Goal: Check status

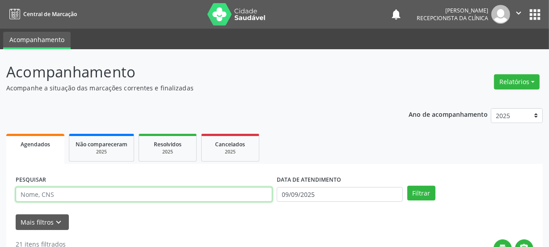
drag, startPoint x: 65, startPoint y: 192, endPoint x: 66, endPoint y: 186, distance: 5.8
click at [65, 192] on input "text" at bounding box center [144, 194] width 257 height 15
paste input "704000372776164"
type input "704000372776164"
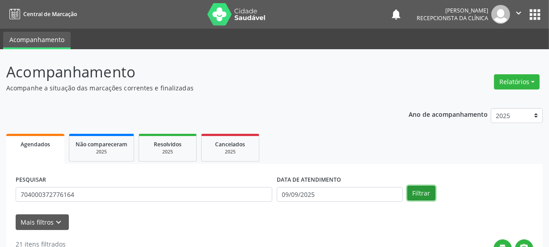
click at [412, 195] on button "Filtrar" at bounding box center [422, 193] width 28 height 15
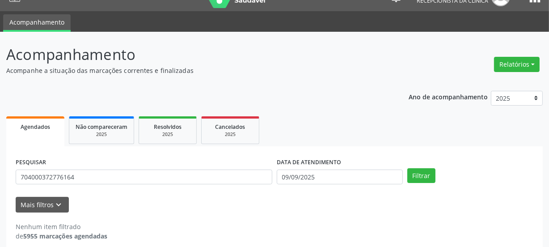
scroll to position [26, 0]
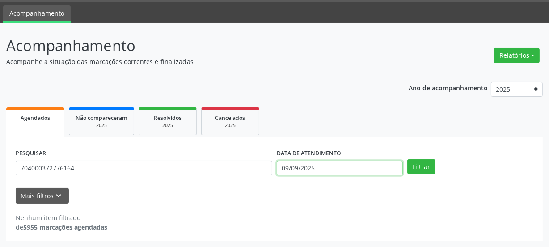
click at [319, 167] on input "09/09/2025" at bounding box center [340, 168] width 126 height 15
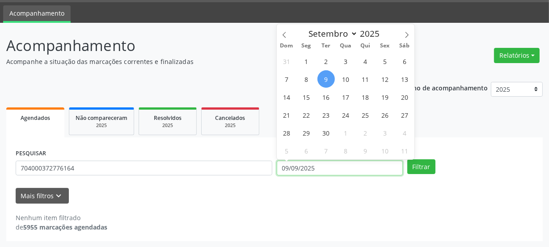
click at [317, 166] on input "09/09/2025" at bounding box center [340, 168] width 126 height 15
drag, startPoint x: 313, startPoint y: 166, endPoint x: 260, endPoint y: 163, distance: 53.8
click at [265, 164] on div "PESQUISAR 704000372776164 DATA DE ATENDIMENTO [DATE] Filtrar" at bounding box center [274, 164] width 523 height 35
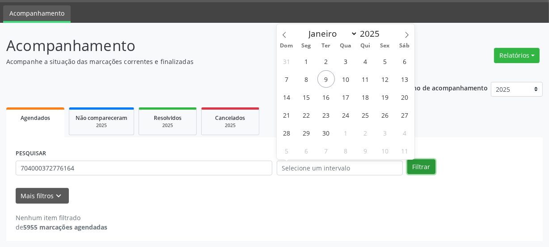
click at [428, 170] on button "Filtrar" at bounding box center [422, 166] width 28 height 15
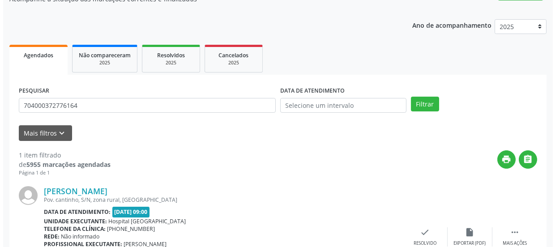
scroll to position [155, 0]
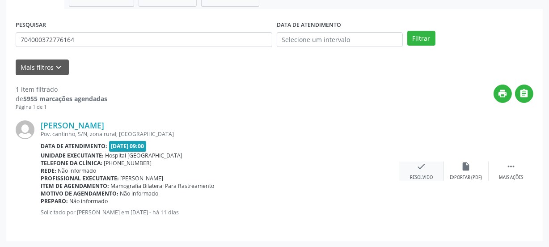
click at [425, 170] on icon "check" at bounding box center [422, 167] width 10 height 10
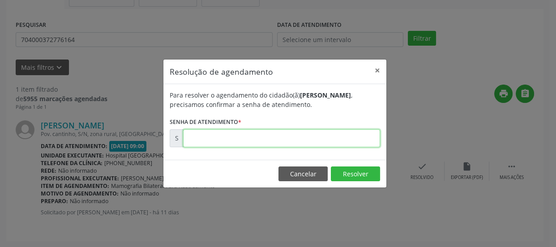
click at [304, 144] on input "text" at bounding box center [281, 138] width 197 height 18
type input "00174506"
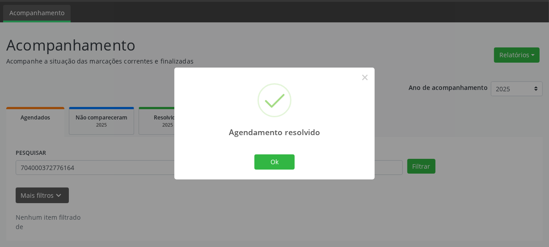
scroll to position [26, 0]
drag, startPoint x: 270, startPoint y: 166, endPoint x: 200, endPoint y: 145, distance: 72.6
click at [270, 165] on button "Ok" at bounding box center [275, 161] width 40 height 15
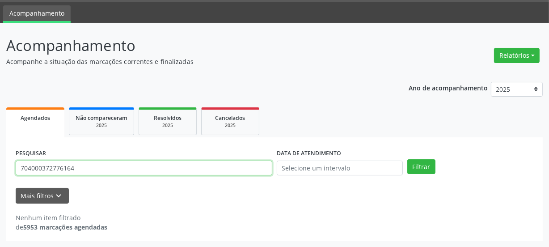
click at [81, 166] on input "704000372776164" at bounding box center [144, 168] width 257 height 15
drag, startPoint x: 81, startPoint y: 166, endPoint x: 0, endPoint y: 162, distance: 81.1
click at [0, 165] on div "Acompanhamento Acompanhe a situação das marcações correntes e finalizadas Relat…" at bounding box center [274, 135] width 549 height 225
type input "706807757820622"
click at [408, 159] on button "Filtrar" at bounding box center [422, 166] width 28 height 15
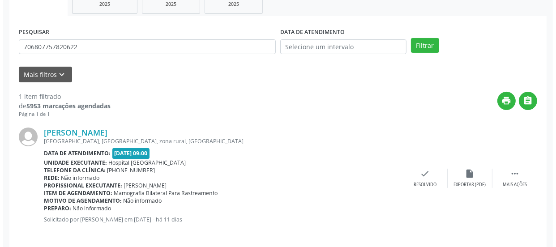
scroll to position [155, 0]
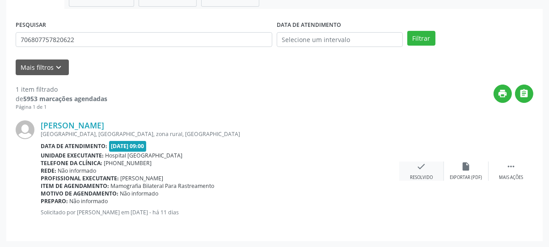
click at [422, 166] on icon "check" at bounding box center [422, 167] width 10 height 10
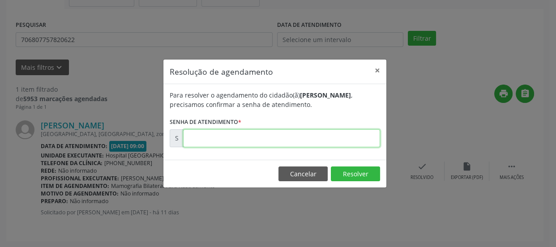
click at [359, 131] on input "text" at bounding box center [281, 138] width 197 height 18
type input "00174437"
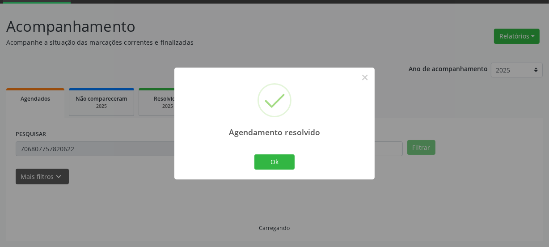
scroll to position [26, 0]
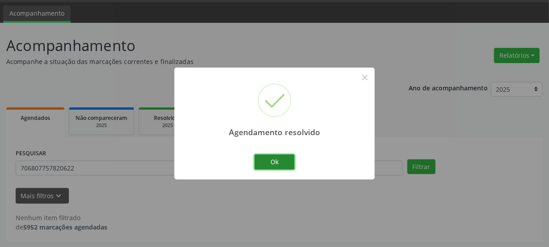
click at [277, 167] on button "Ok" at bounding box center [275, 161] width 40 height 15
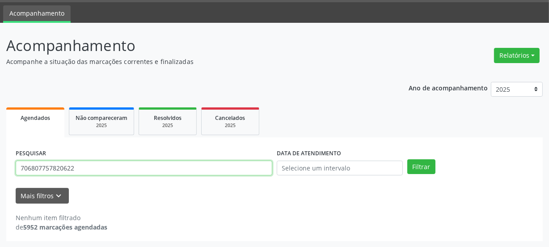
click at [91, 166] on input "706807757820622" at bounding box center [144, 168] width 257 height 15
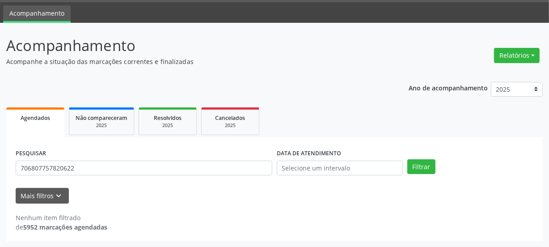
click at [0, 175] on div "Acompanhamento Acompanhe a situação das marcações correntes e finalizadas Relat…" at bounding box center [274, 135] width 549 height 225
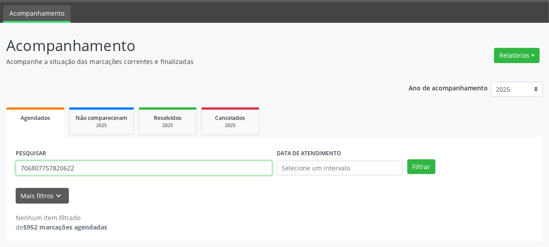
click at [72, 166] on input "706807757820622" at bounding box center [144, 168] width 257 height 15
type input "270680775782062"
click at [77, 166] on input "270680775782062" at bounding box center [144, 168] width 257 height 15
drag, startPoint x: 75, startPoint y: 168, endPoint x: 9, endPoint y: 170, distance: 65.4
click at [10, 171] on div "PESQUISAR 270680775782062 DATA DE ATENDIMENTO Filtrar UNIDADE DE REFERÊNCIA Sel…" at bounding box center [274, 189] width 537 height 104
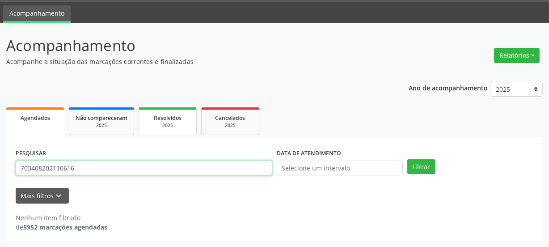
type input "703408202110616"
click at [408, 159] on button "Filtrar" at bounding box center [422, 166] width 28 height 15
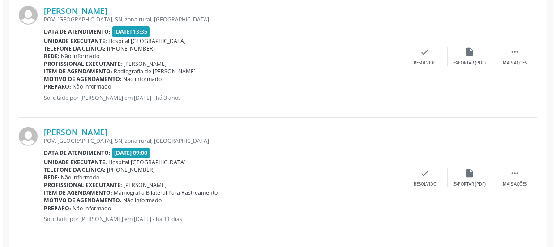
scroll to position [270, 0]
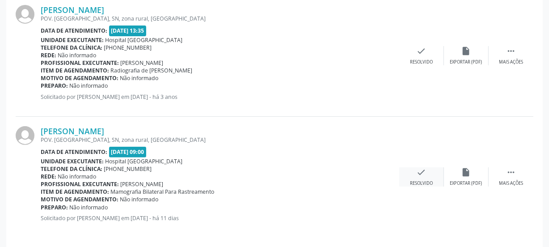
click at [418, 174] on icon "check" at bounding box center [422, 172] width 10 height 10
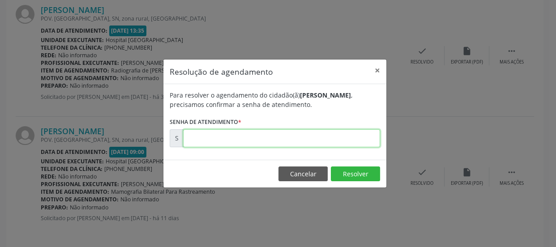
click at [351, 142] on input "text" at bounding box center [281, 138] width 197 height 18
drag, startPoint x: 351, startPoint y: 142, endPoint x: 350, endPoint y: 136, distance: 6.8
click at [351, 141] on input "text" at bounding box center [281, 138] width 197 height 18
type input "00174438"
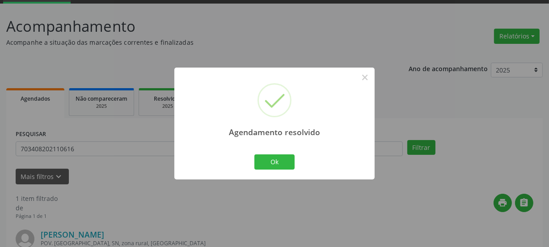
scroll to position [155, 0]
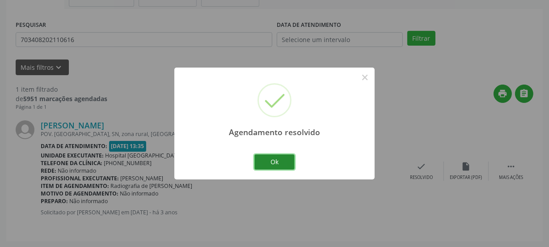
click at [277, 162] on button "Ok" at bounding box center [275, 161] width 40 height 15
